Goal: Task Accomplishment & Management: Manage account settings

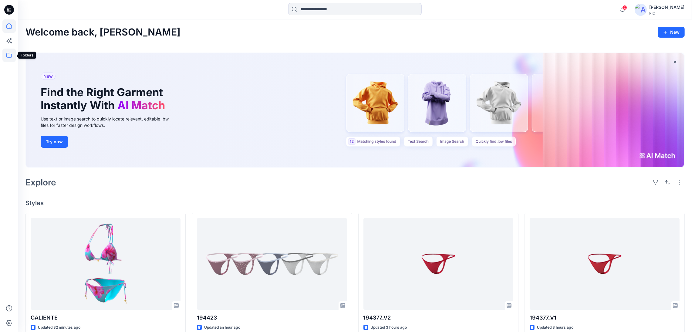
click at [10, 56] on icon at bounding box center [8, 55] width 13 height 13
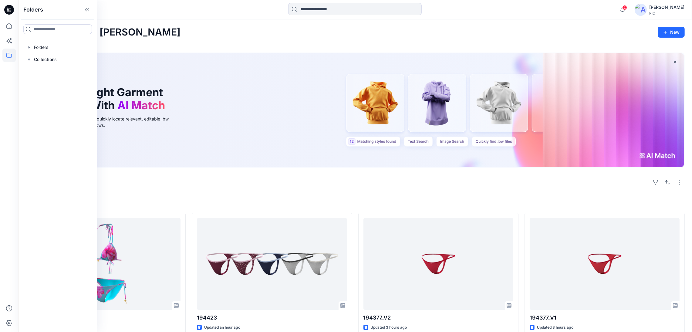
click at [248, 176] on div "Explore" at bounding box center [354, 182] width 659 height 15
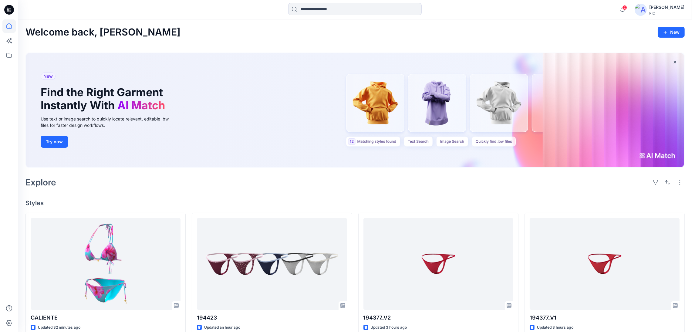
scroll to position [30, 0]
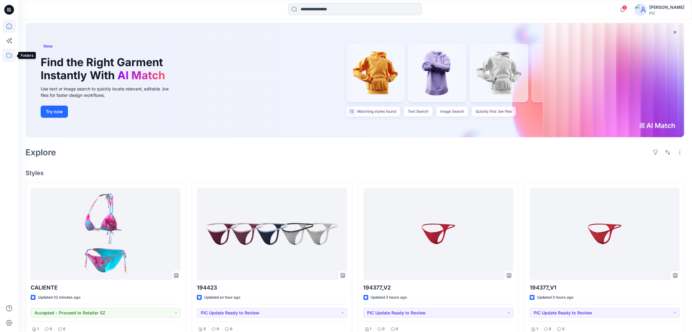
click at [12, 55] on icon at bounding box center [8, 55] width 5 height 5
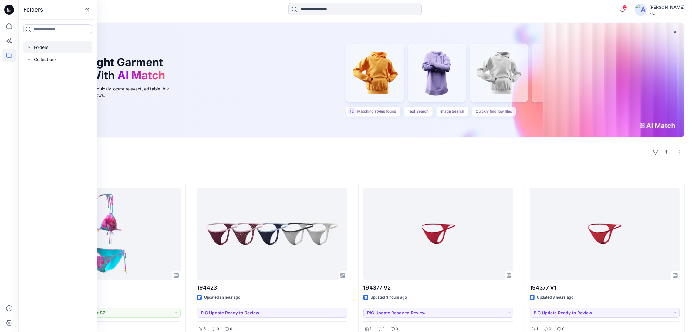
click at [37, 49] on div at bounding box center [57, 47] width 69 height 12
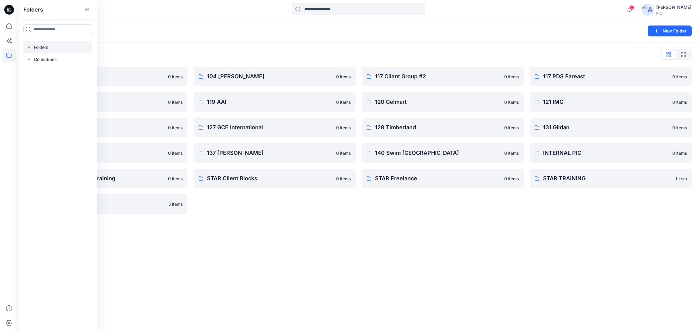
click at [342, 264] on div "Folders New Folder Folders List 103 HIS International 0 items 118 Add Black 0 i…" at bounding box center [358, 175] width 681 height 313
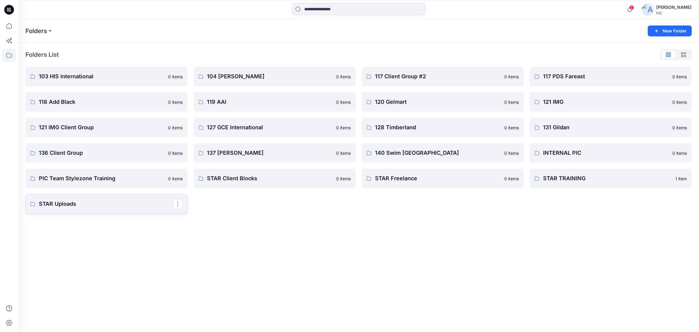
click at [96, 201] on p "STAR Uploads" at bounding box center [106, 204] width 134 height 8
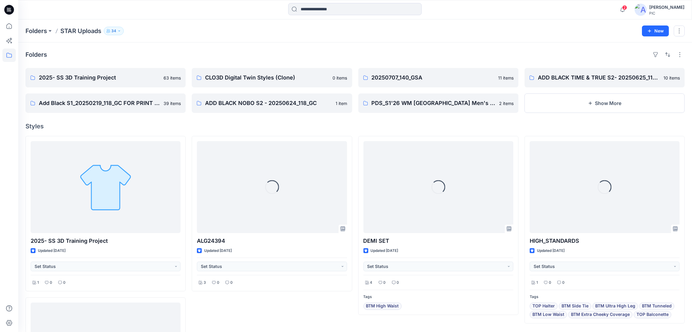
click at [120, 32] on icon "button" at bounding box center [119, 31] width 4 height 4
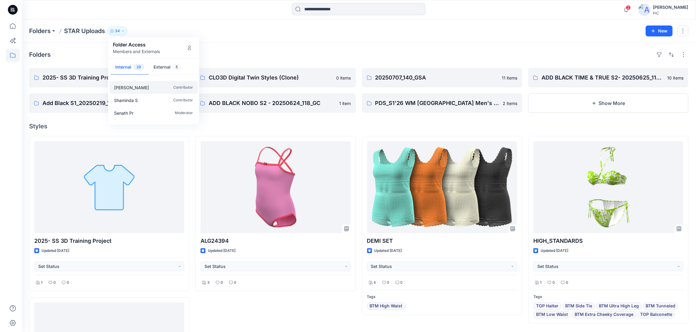
scroll to position [121, 0]
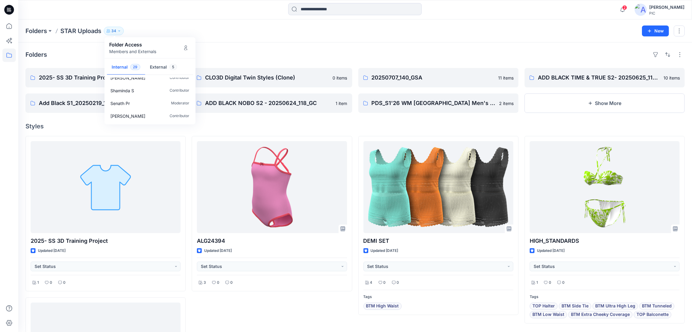
drag, startPoint x: 262, startPoint y: 38, endPoint x: 425, endPoint y: 35, distance: 163.0
click at [262, 38] on div "Folders STAR Uploads 34 Folder Access Members and Externals Internal 29 Externa…" at bounding box center [355, 30] width 674 height 23
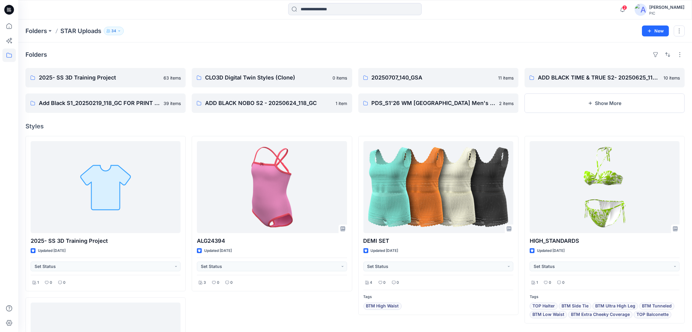
click at [649, 8] on div "[PERSON_NAME]" at bounding box center [666, 7] width 35 height 7
click at [598, 58] on icon at bounding box center [600, 57] width 4 height 4
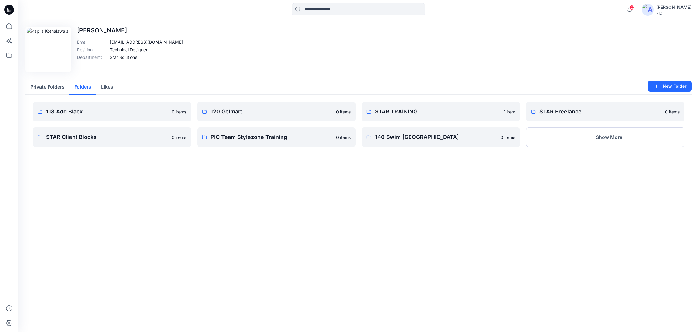
click at [85, 86] on button "Folders" at bounding box center [82, 87] width 27 height 15
click at [659, 8] on div "[PERSON_NAME]" at bounding box center [673, 7] width 35 height 7
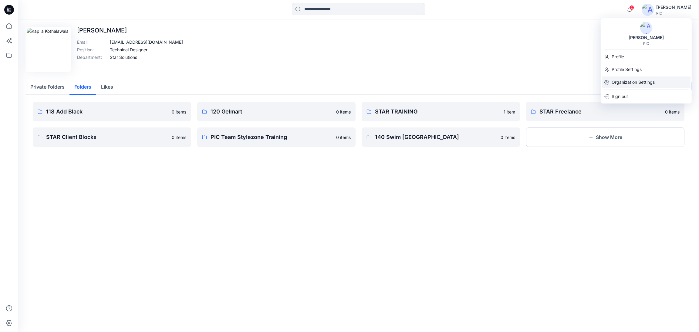
click at [638, 84] on p "Organization Settings" at bounding box center [633, 82] width 43 height 12
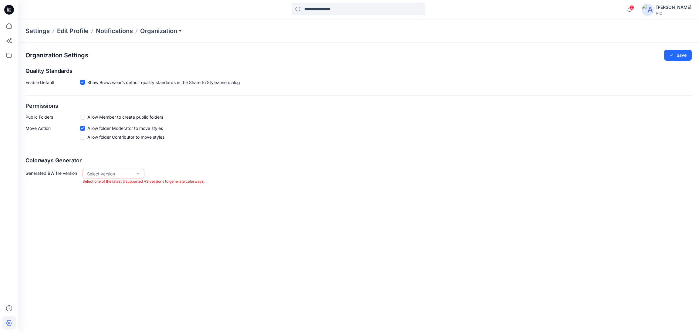
click at [45, 29] on p "Settings" at bounding box center [37, 31] width 24 height 8
click at [66, 33] on p "Edit Profile" at bounding box center [73, 31] width 32 height 8
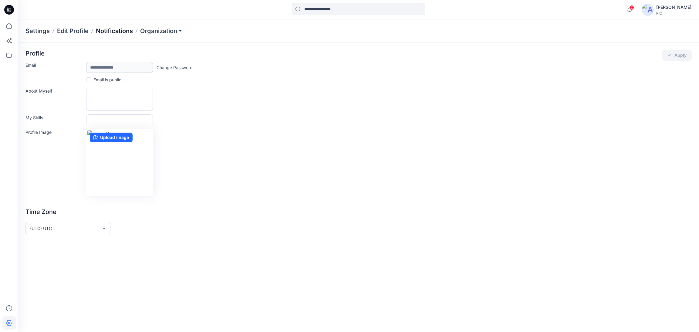
click at [112, 33] on p "Notifications" at bounding box center [114, 31] width 37 height 8
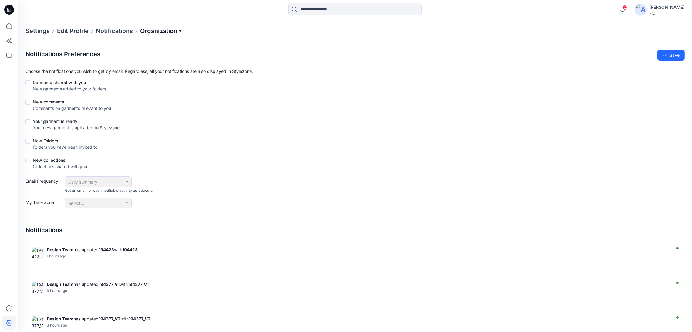
click at [154, 29] on p "Organization" at bounding box center [161, 31] width 42 height 8
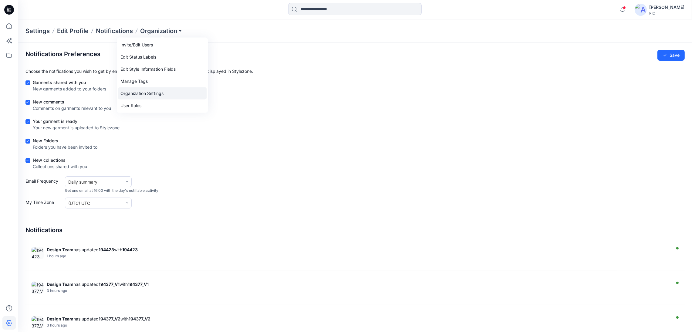
click at [142, 91] on link "Organization Settings" at bounding box center [162, 93] width 89 height 12
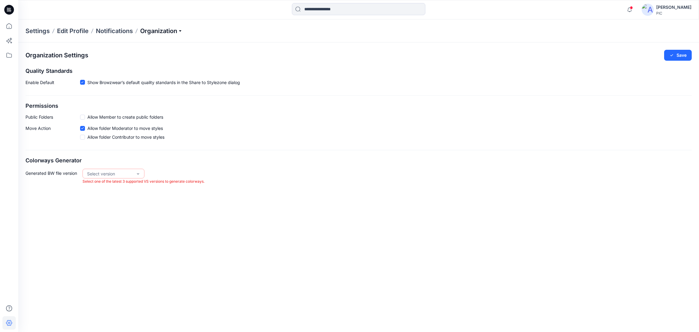
click at [160, 34] on p "Organization" at bounding box center [161, 31] width 42 height 8
click at [157, 42] on link "Invite/Edit Users" at bounding box center [162, 45] width 89 height 12
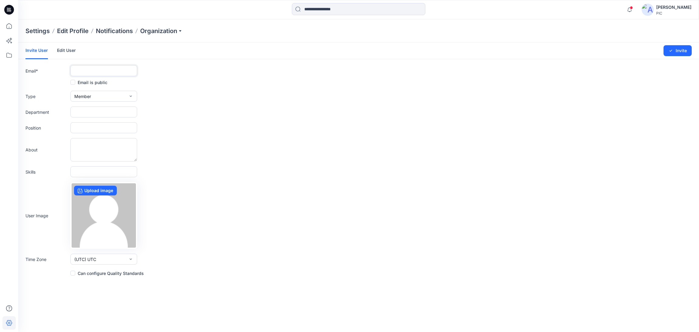
click at [120, 68] on input "text" at bounding box center [103, 70] width 67 height 11
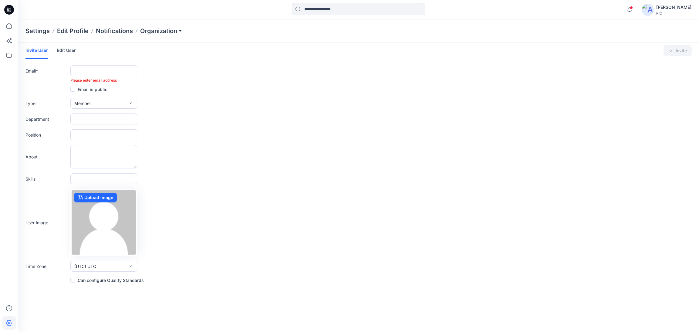
click at [366, 78] on form "Invite User Edit User Changes Saved Invite Email * Please enter email address E…" at bounding box center [358, 162] width 681 height 241
click at [366, 78] on div "Please enter email address" at bounding box center [358, 80] width 666 height 5
click at [161, 32] on p "Organization" at bounding box center [161, 31] width 42 height 8
drag, startPoint x: 279, startPoint y: 75, endPoint x: 699, endPoint y: 3, distance: 425.7
click at [284, 75] on div "Email * Please enter email address" at bounding box center [358, 74] width 666 height 18
